Goal: Navigation & Orientation: Find specific page/section

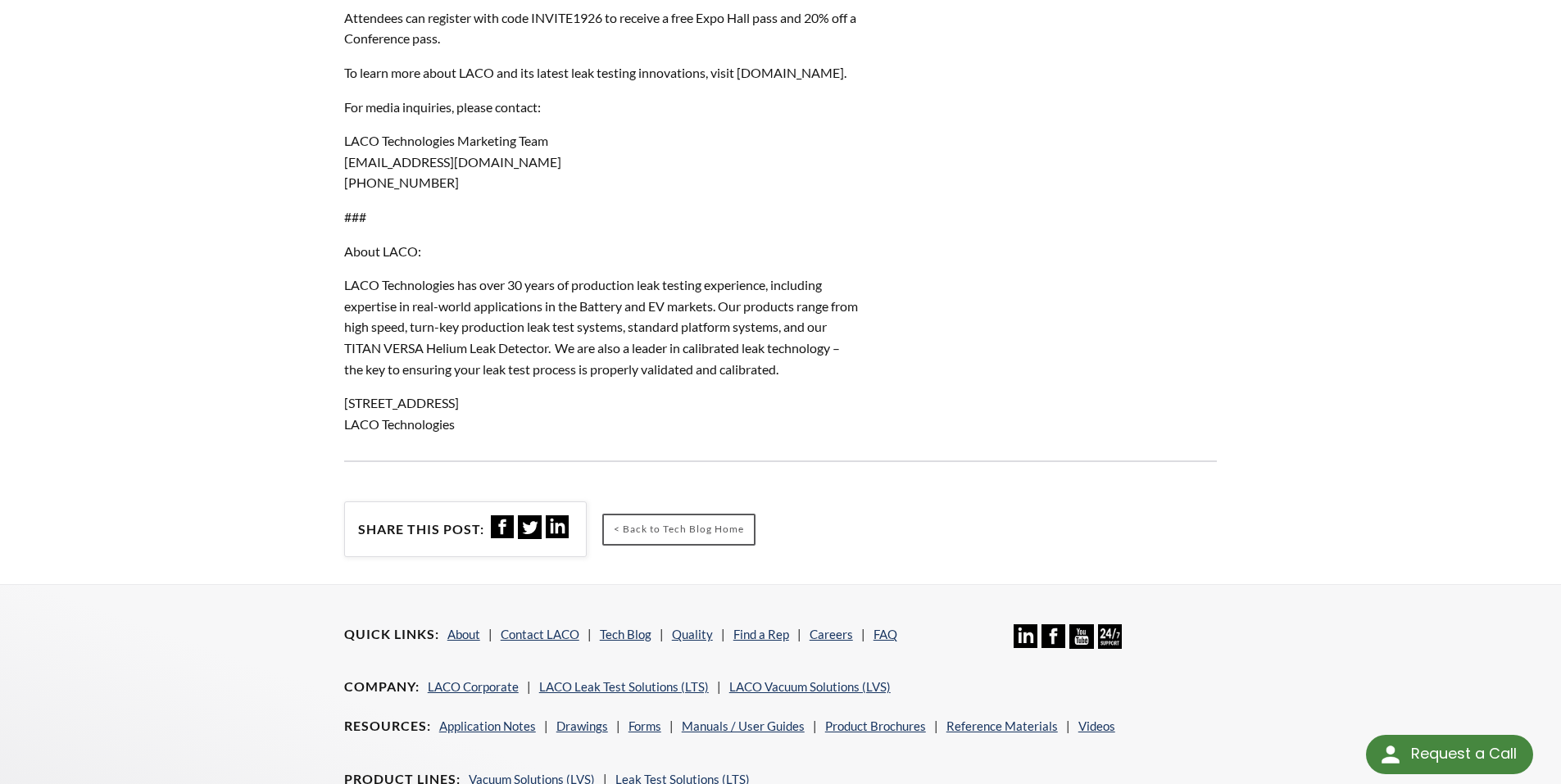
scroll to position [1483, 0]
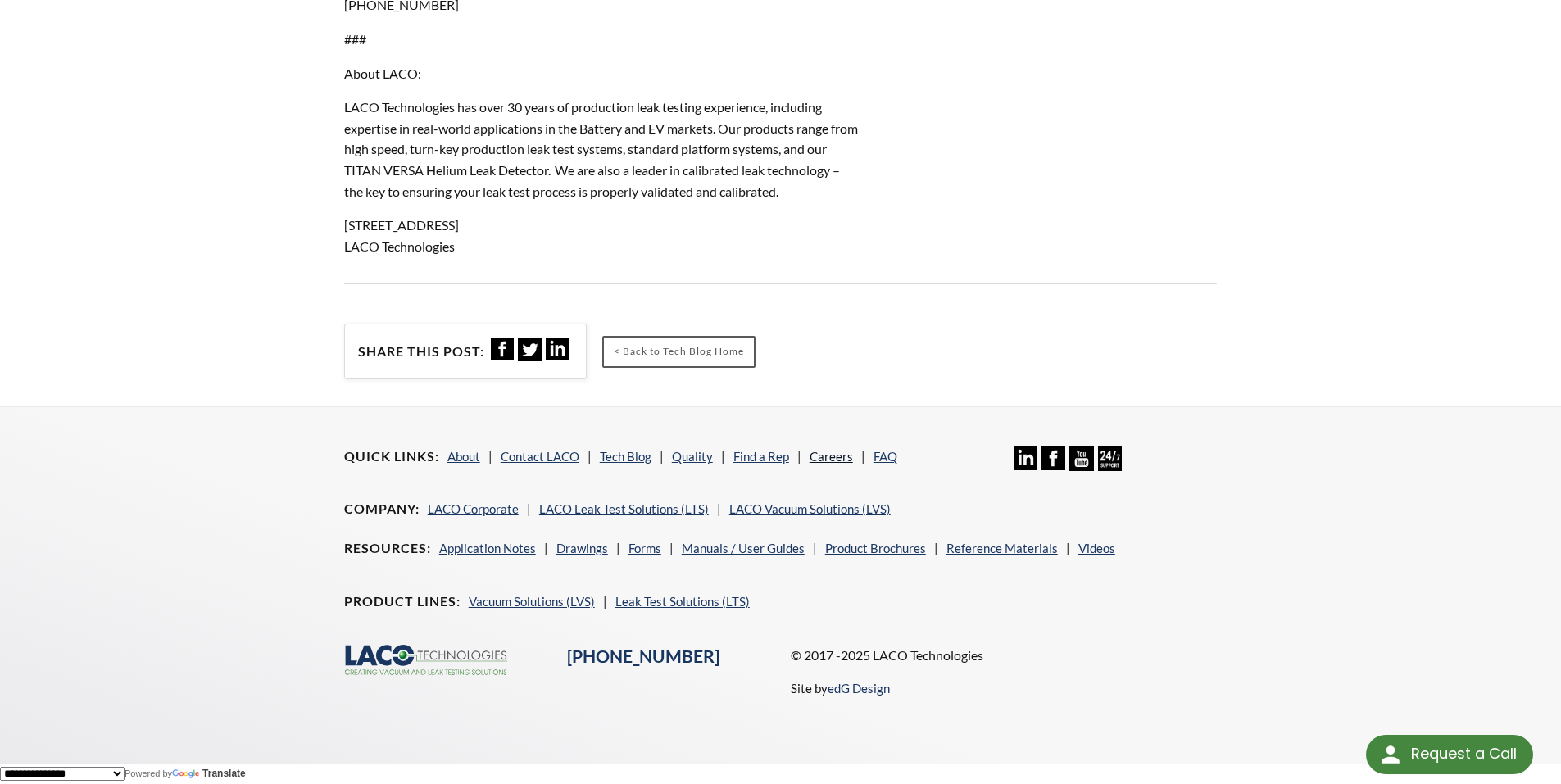
click at [831, 457] on link "Careers" at bounding box center [831, 456] width 43 height 15
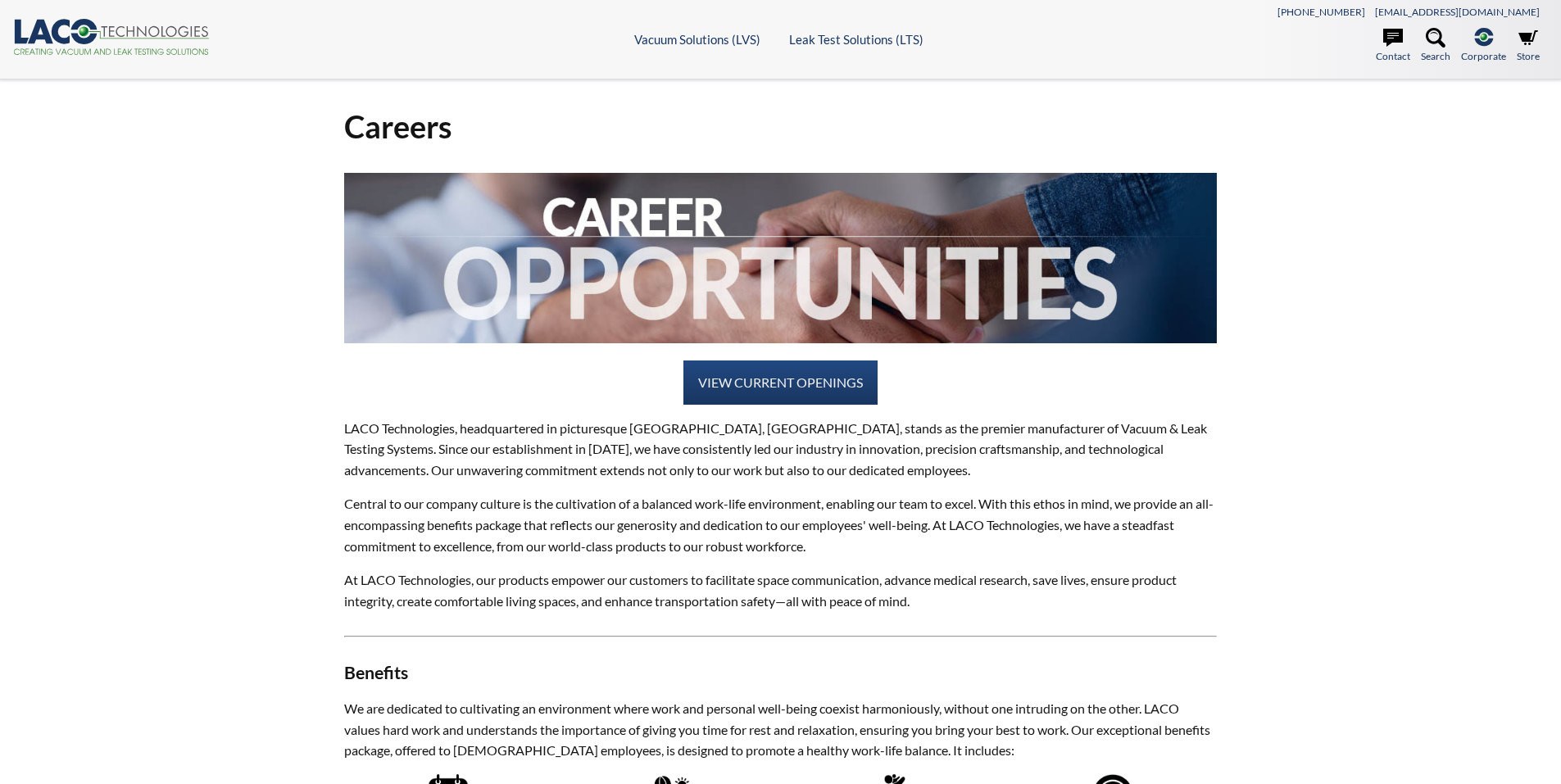
select select "Language Translate Widget"
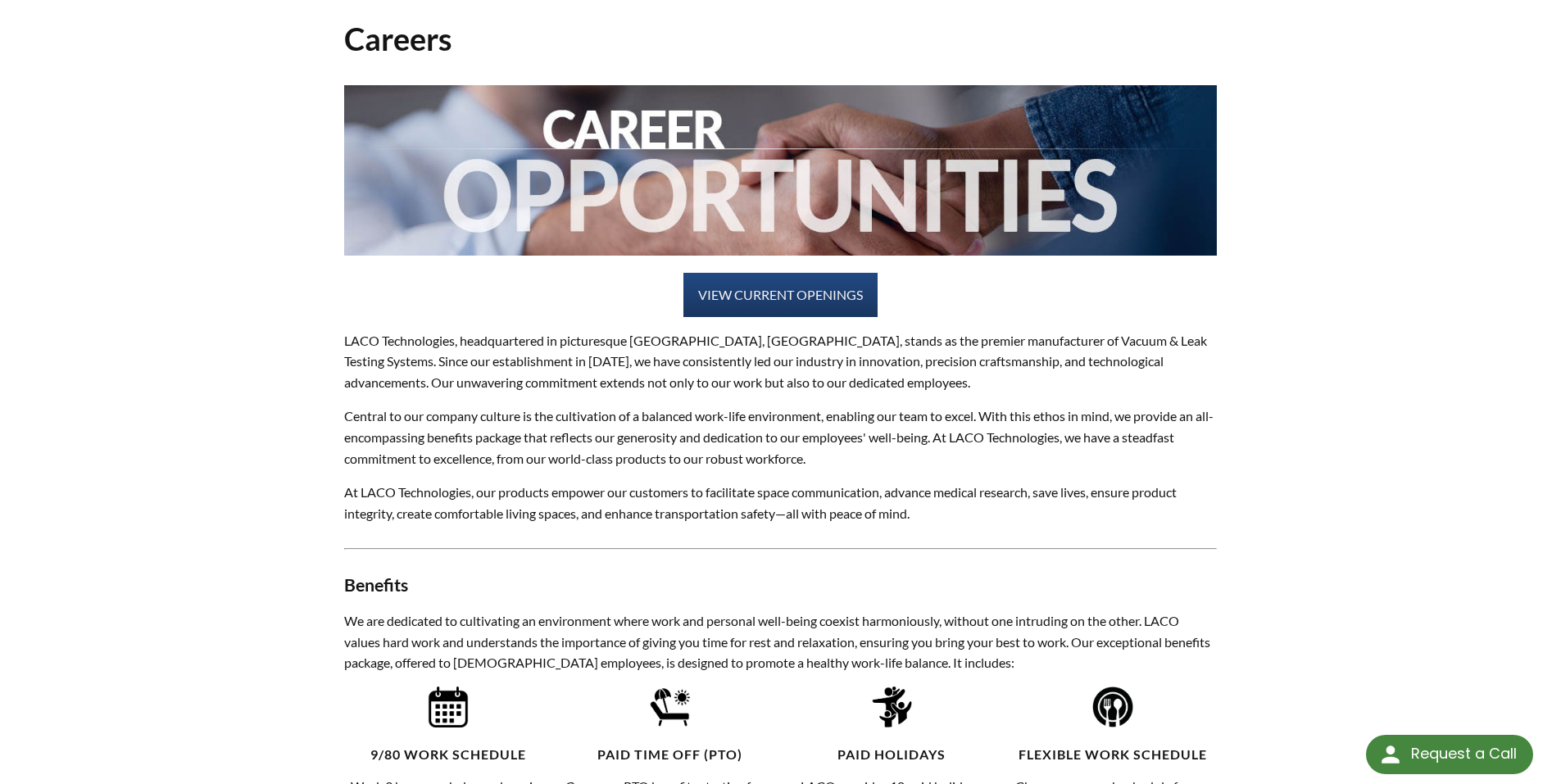
scroll to position [82, 0]
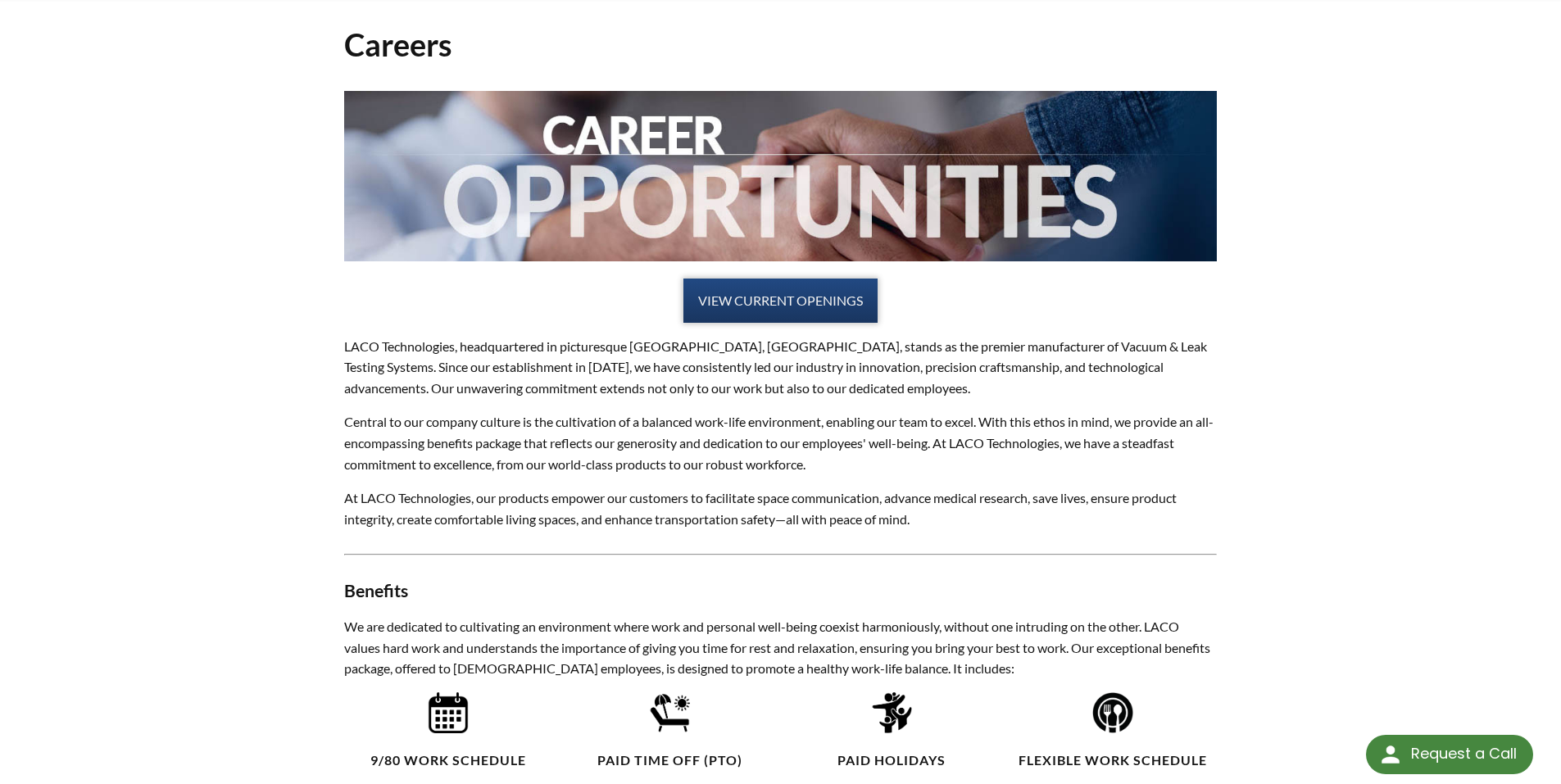
click at [775, 295] on link "VIEW CURRENT OPENINGS" at bounding box center [780, 300] width 194 height 44
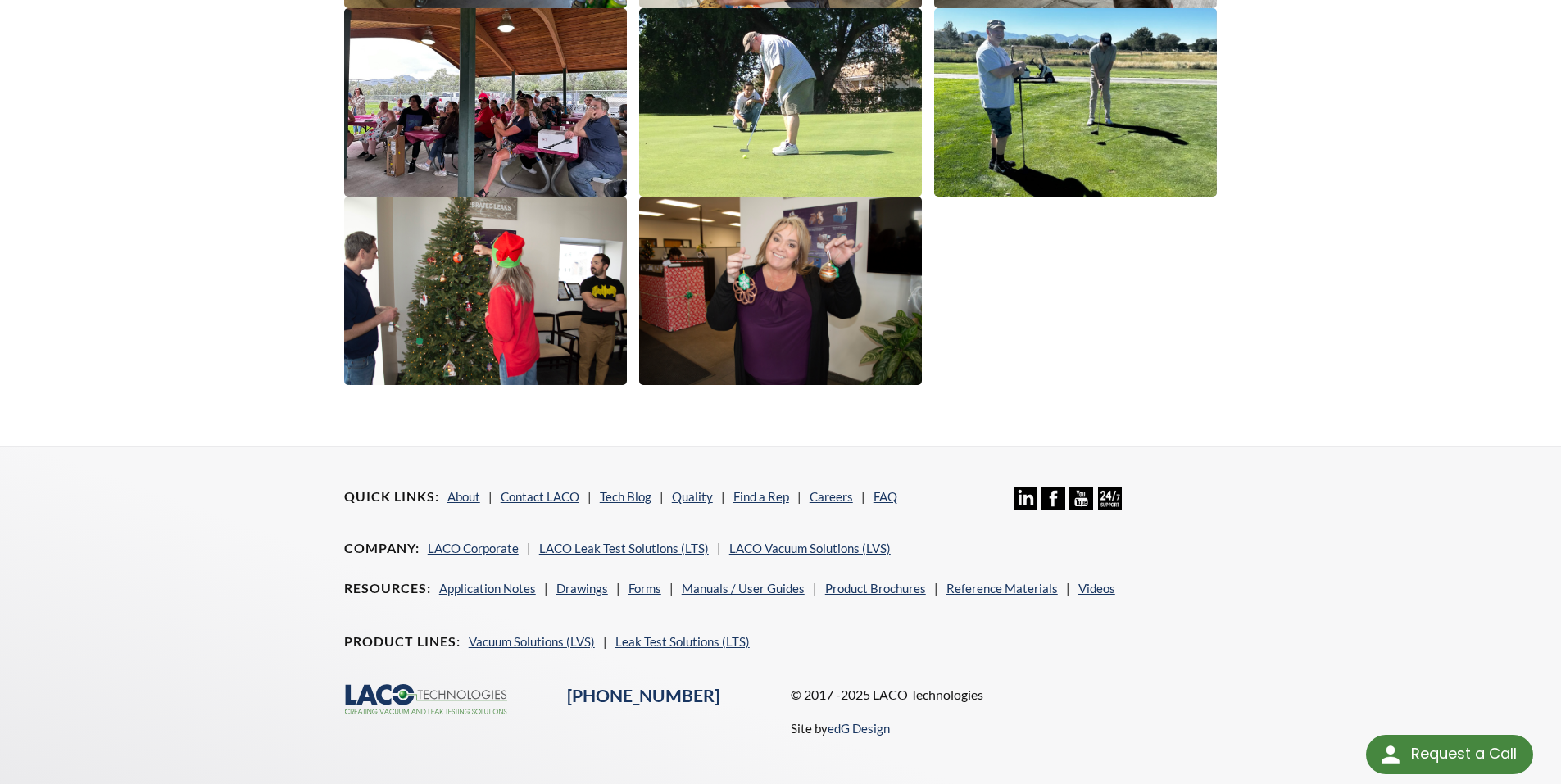
scroll to position [2787, 0]
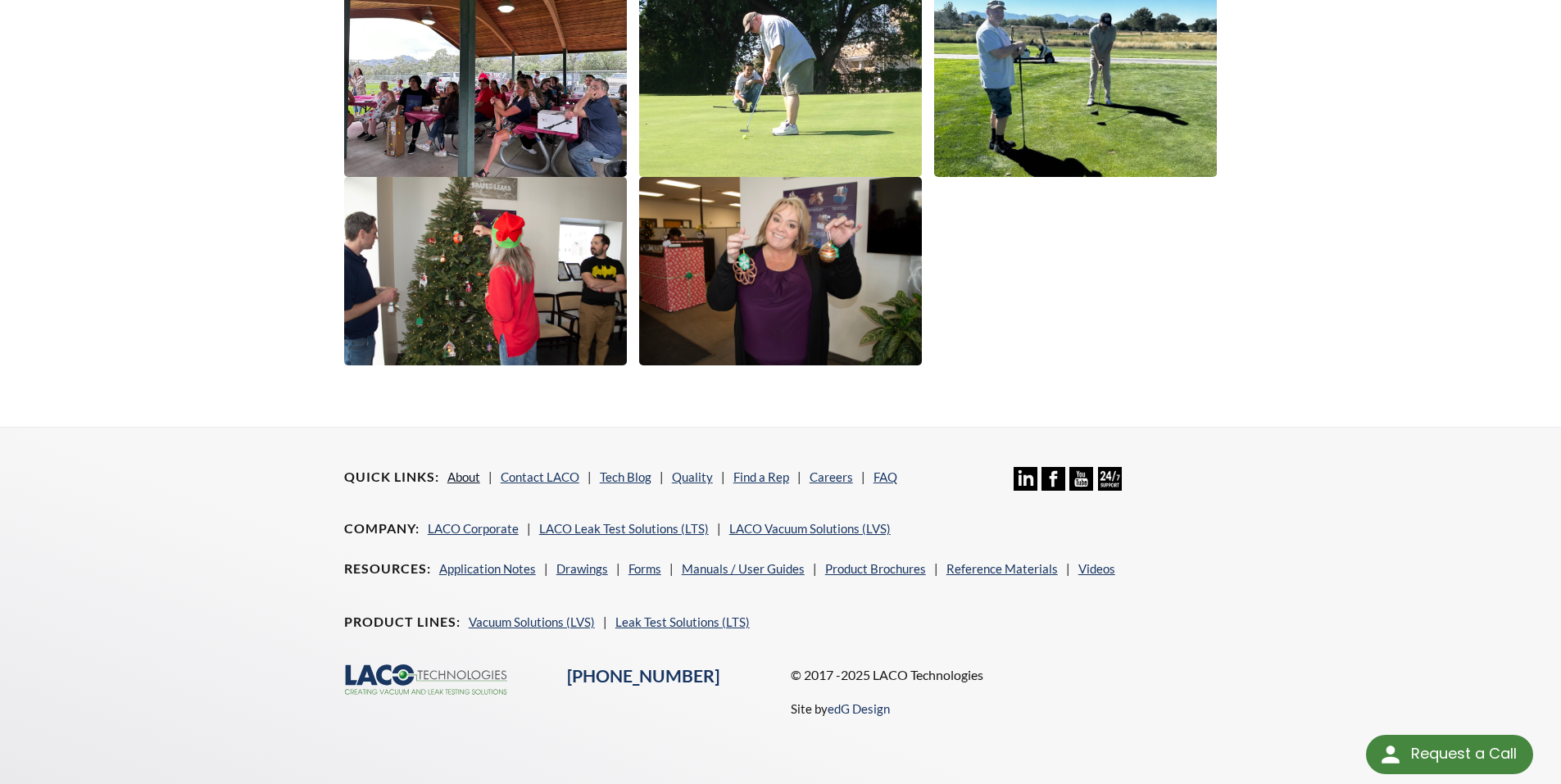
click at [461, 482] on link "About" at bounding box center [464, 477] width 33 height 15
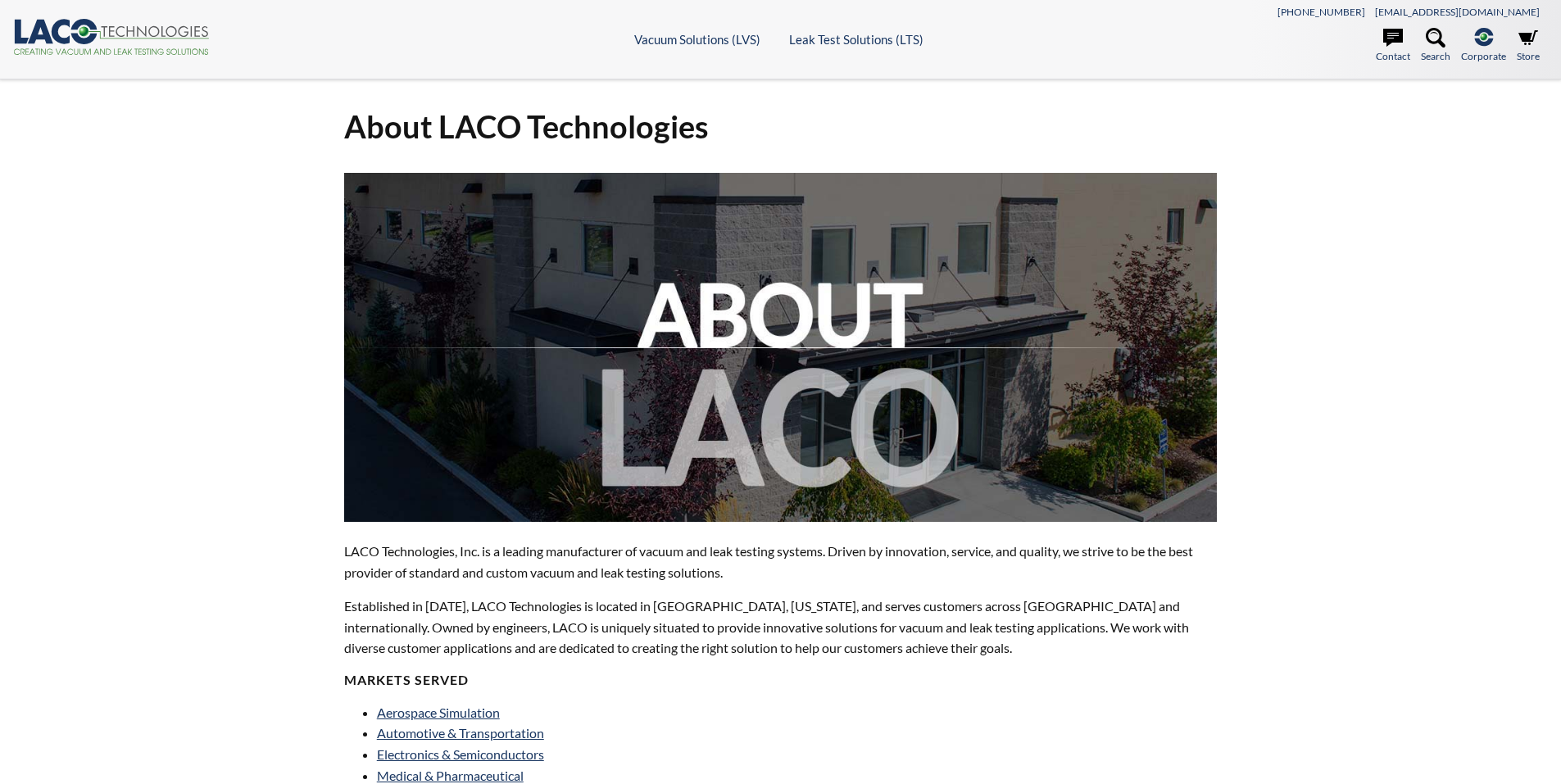
select select "Language Translate Widget"
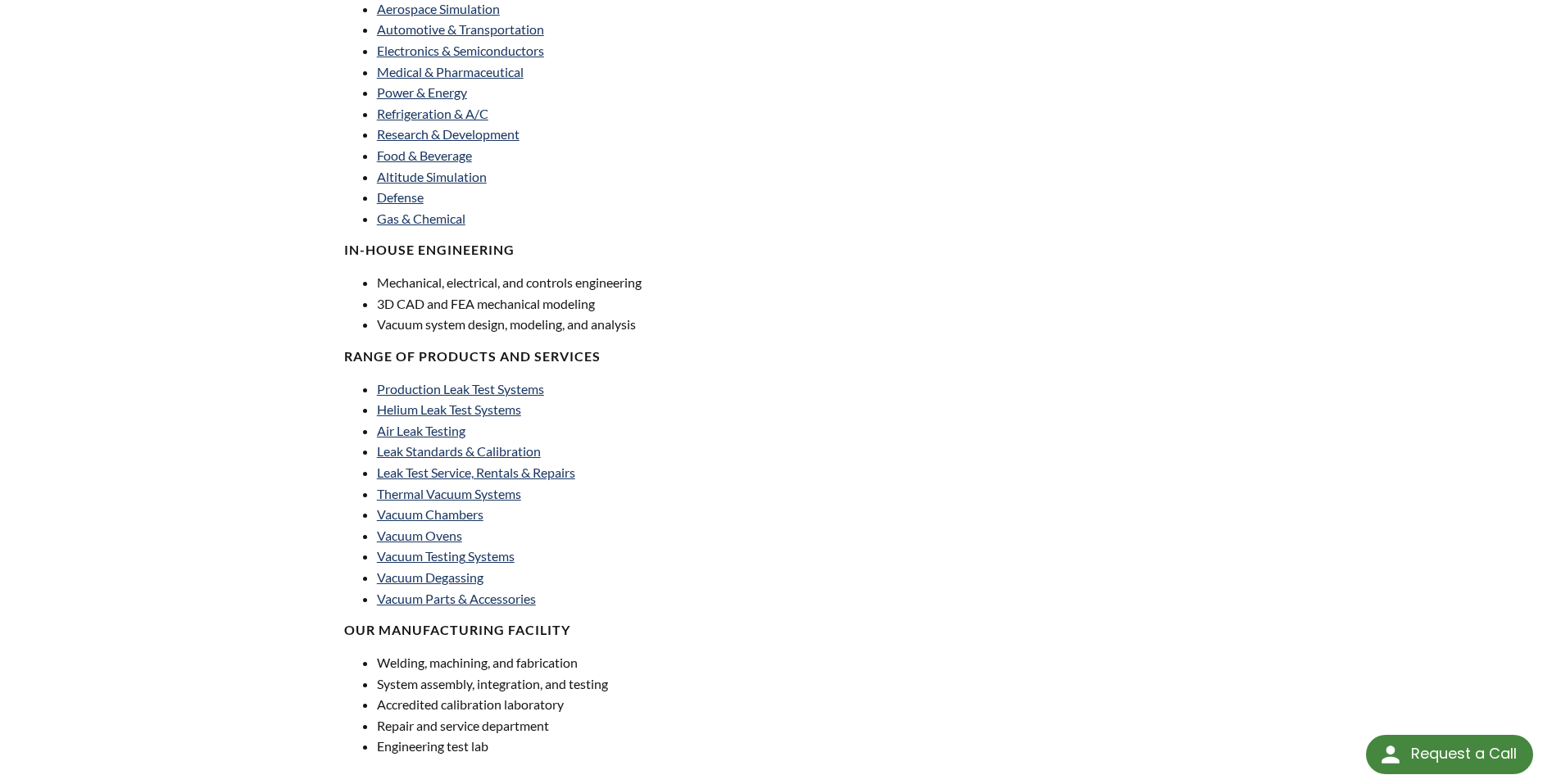
scroll to position [1126, 0]
